Goal: Transaction & Acquisition: Book appointment/travel/reservation

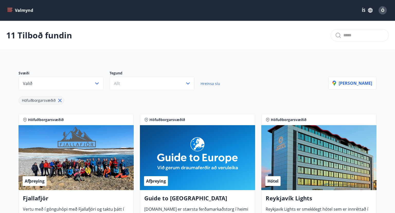
scroll to position [380, 0]
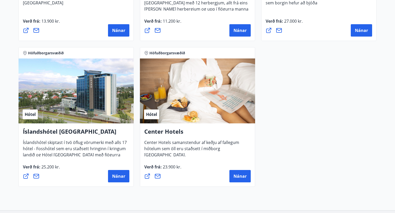
scroll to position [516, 0]
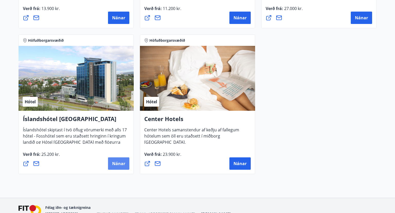
click at [121, 168] on button "Nánar" at bounding box center [118, 163] width 21 height 12
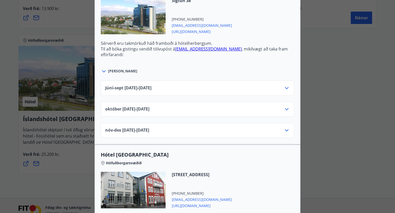
scroll to position [233, 0]
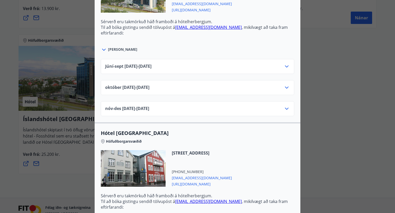
click at [203, 90] on div "október 01.10.25 - 31.10.25" at bounding box center [197, 89] width 185 height 10
click at [288, 86] on icon at bounding box center [286, 87] width 6 height 6
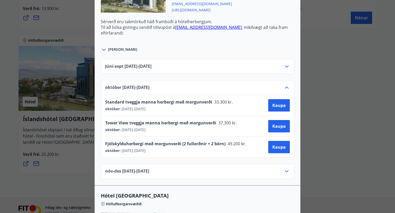
click at [286, 171] on icon at bounding box center [287, 171] width 4 height 2
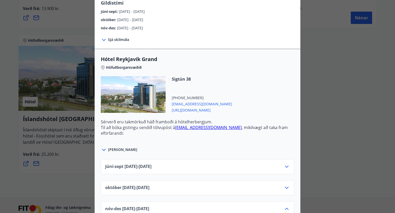
scroll to position [0, 0]
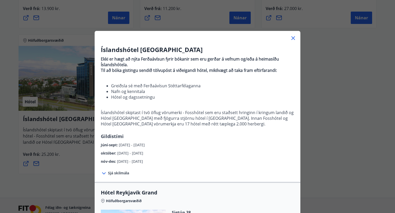
click at [293, 39] on icon at bounding box center [293, 38] width 4 height 4
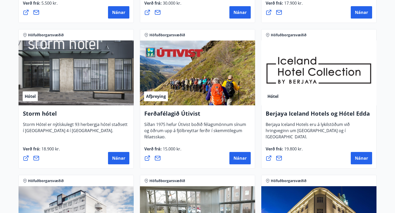
scroll to position [244, 0]
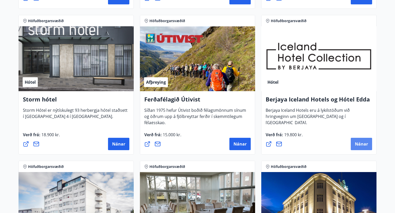
click at [365, 145] on span "Nánar" at bounding box center [361, 144] width 13 height 6
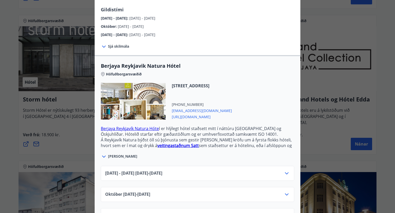
scroll to position [94, 0]
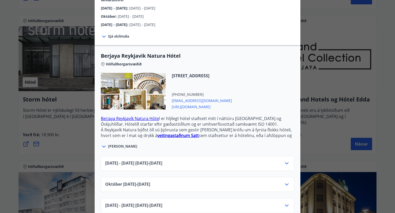
click at [148, 181] on span "Október 01.10.25 - 31.10.25" at bounding box center [127, 184] width 45 height 6
click at [288, 181] on icon at bounding box center [286, 184] width 6 height 6
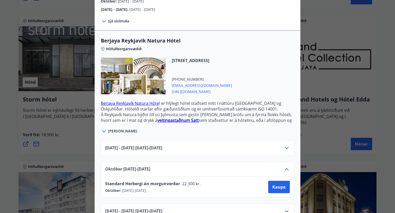
scroll to position [115, 0]
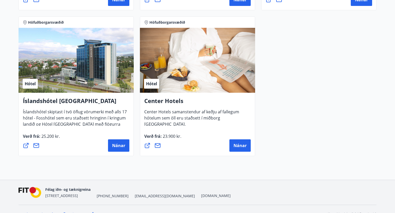
scroll to position [543, 0]
